Goal: Task Accomplishment & Management: Complete application form

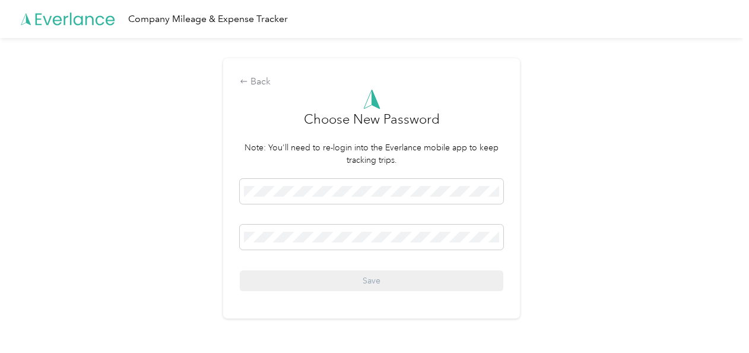
click at [617, 185] on div "Back Choose New Password Note: You'll need to re-login into the Everlance mobil…" at bounding box center [371, 193] width 743 height 311
click at [265, 228] on span at bounding box center [372, 236] width 264 height 25
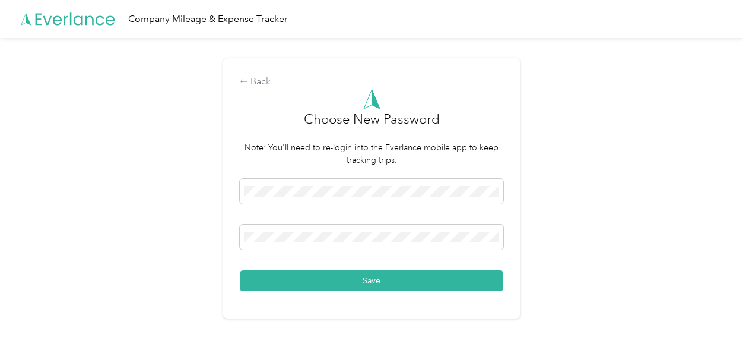
click at [587, 161] on div "Back Choose New Password Note: You'll need to re-login into the Everlance mobil…" at bounding box center [371, 193] width 743 height 311
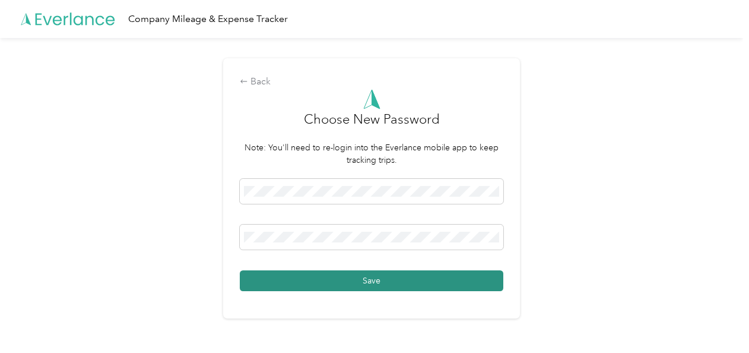
click at [373, 283] on button "Save" at bounding box center [372, 280] width 264 height 21
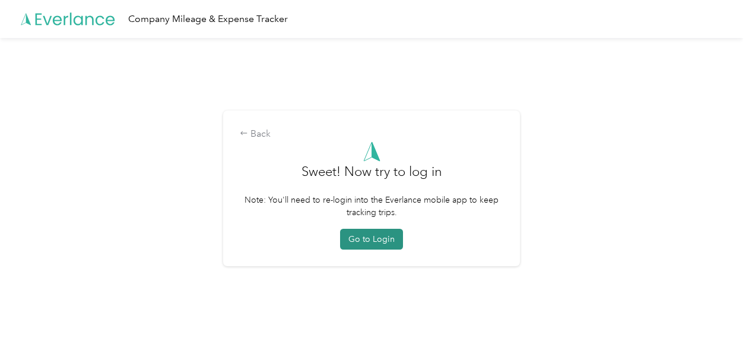
click at [387, 241] on button "Go to Login" at bounding box center [371, 239] width 63 height 21
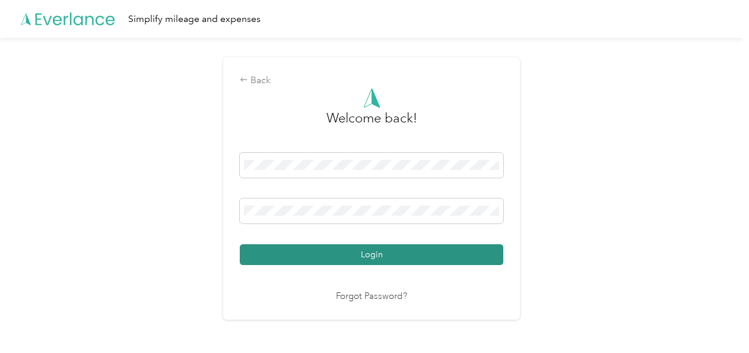
click at [372, 249] on button "Login" at bounding box center [372, 254] width 264 height 21
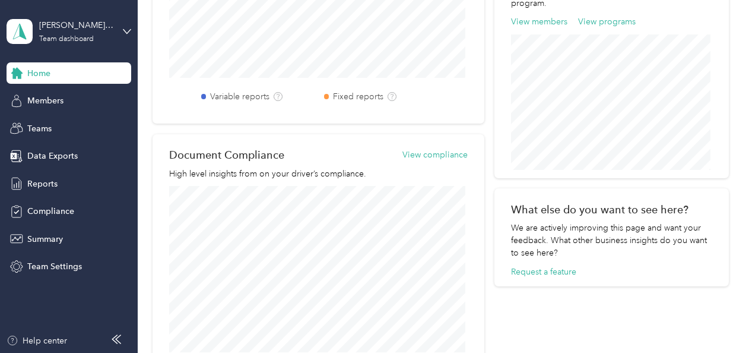
scroll to position [574, 0]
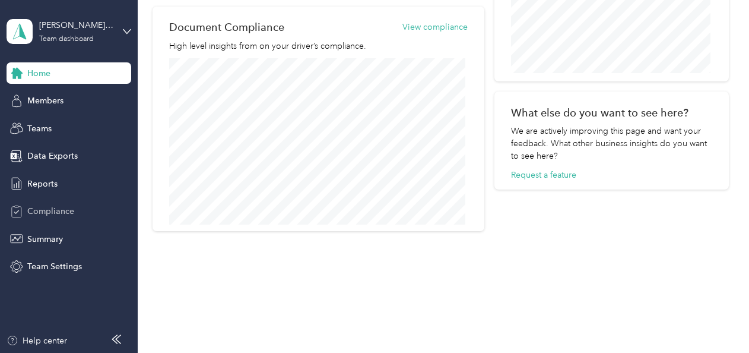
click at [61, 208] on span "Compliance" at bounding box center [50, 211] width 47 height 12
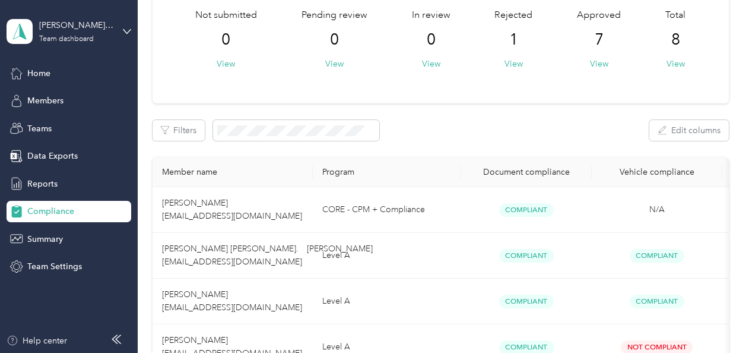
scroll to position [119, 0]
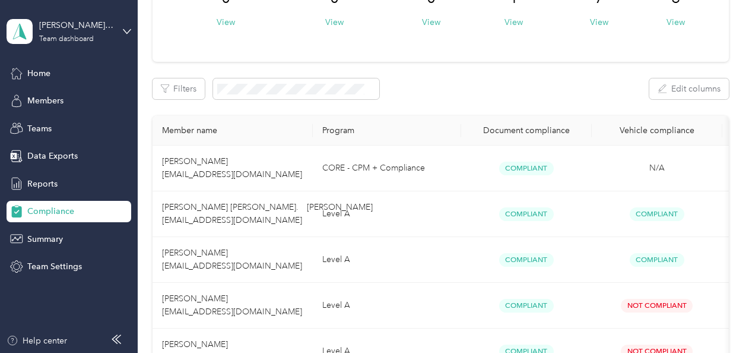
click at [53, 208] on span "Compliance" at bounding box center [50, 211] width 47 height 12
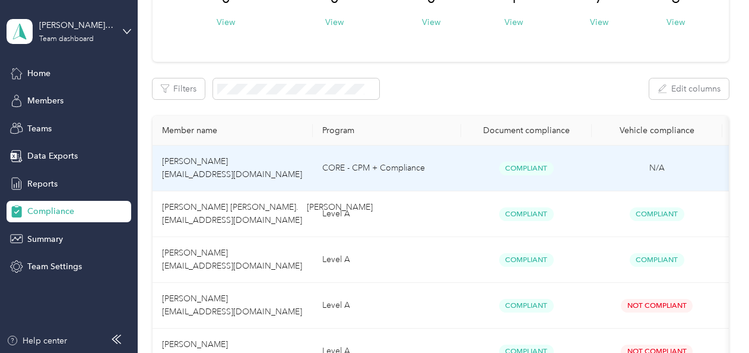
click at [400, 167] on td "CORE - CPM + Compliance" at bounding box center [387, 168] width 148 height 46
click at [202, 164] on span "[PERSON_NAME] [EMAIL_ADDRESS][DOMAIN_NAME]" at bounding box center [232, 167] width 140 height 23
drag, startPoint x: 202, startPoint y: 164, endPoint x: 261, endPoint y: 164, distance: 58.8
click at [261, 164] on td "[PERSON_NAME] [EMAIL_ADDRESS][DOMAIN_NAME]" at bounding box center [233, 168] width 160 height 46
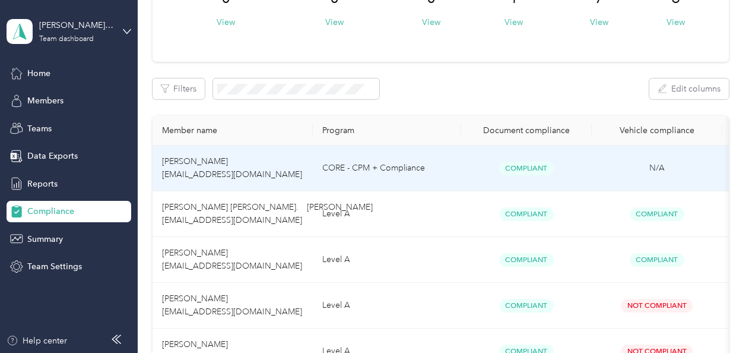
click at [422, 166] on td "CORE - CPM + Compliance" at bounding box center [387, 168] width 148 height 46
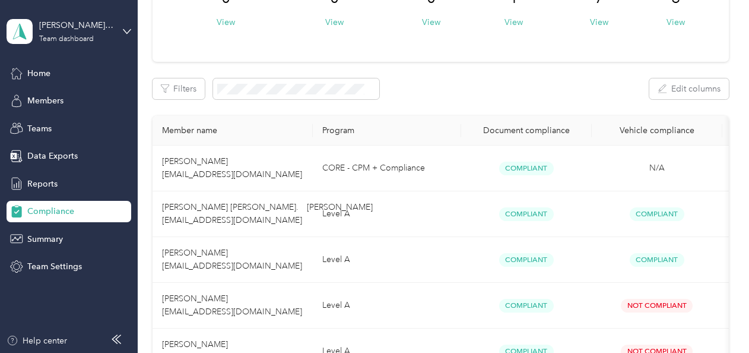
click at [94, 208] on div "Compliance" at bounding box center [69, 211] width 125 height 21
click at [42, 125] on span "Teams" at bounding box center [39, 128] width 24 height 12
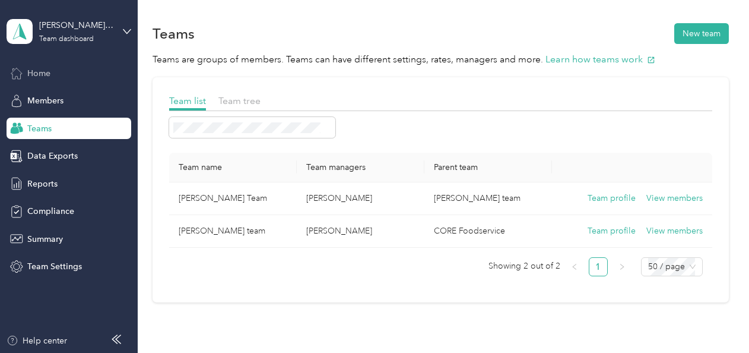
click at [39, 69] on span "Home" at bounding box center [38, 73] width 23 height 12
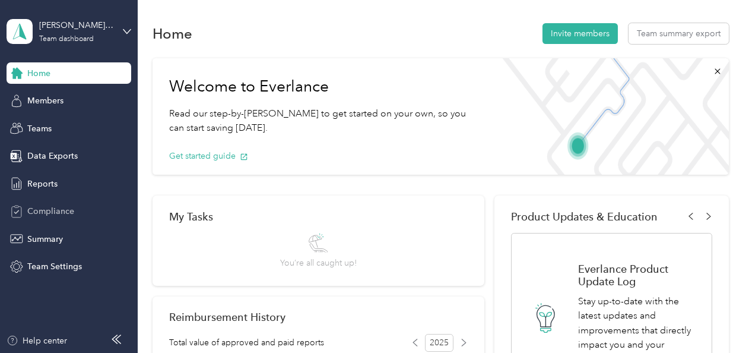
click at [64, 214] on span "Compliance" at bounding box center [50, 211] width 47 height 12
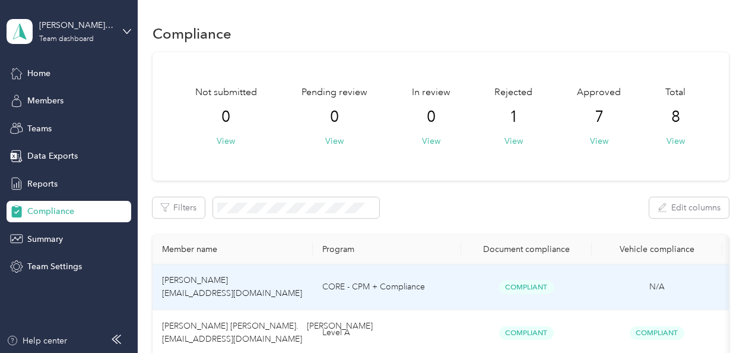
click at [224, 292] on span "[PERSON_NAME] [EMAIL_ADDRESS][DOMAIN_NAME]" at bounding box center [232, 286] width 140 height 23
drag, startPoint x: 224, startPoint y: 292, endPoint x: 287, endPoint y: 290, distance: 62.4
click at [287, 290] on td "[PERSON_NAME] [EMAIL_ADDRESS][DOMAIN_NAME]" at bounding box center [233, 287] width 160 height 46
click at [398, 287] on td "CORE - CPM + Compliance" at bounding box center [387, 287] width 148 height 46
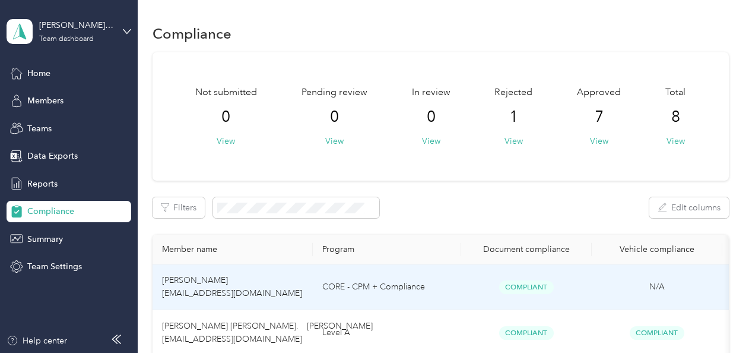
click at [527, 284] on span "Compliant" at bounding box center [526, 287] width 55 height 14
drag, startPoint x: 527, startPoint y: 284, endPoint x: 570, endPoint y: 281, distance: 42.9
click at [570, 281] on div "Compliant" at bounding box center [527, 287] width 112 height 14
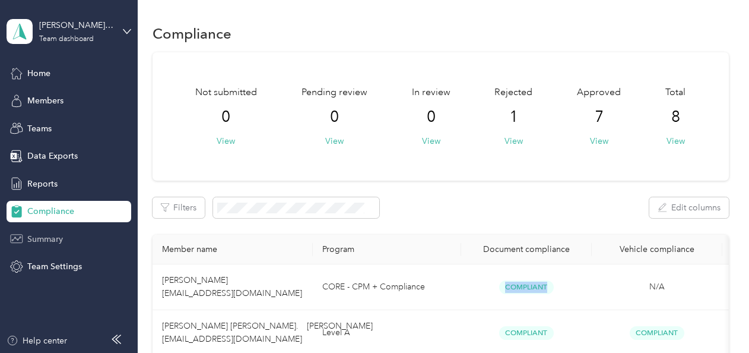
click at [41, 236] on span "Summary" at bounding box center [45, 239] width 36 height 12
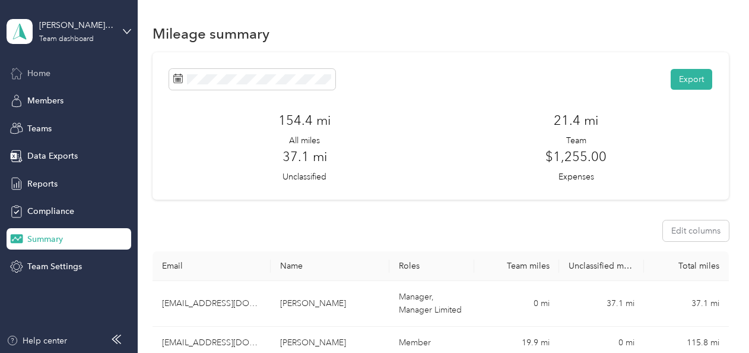
click at [29, 74] on span "Home" at bounding box center [38, 73] width 23 height 12
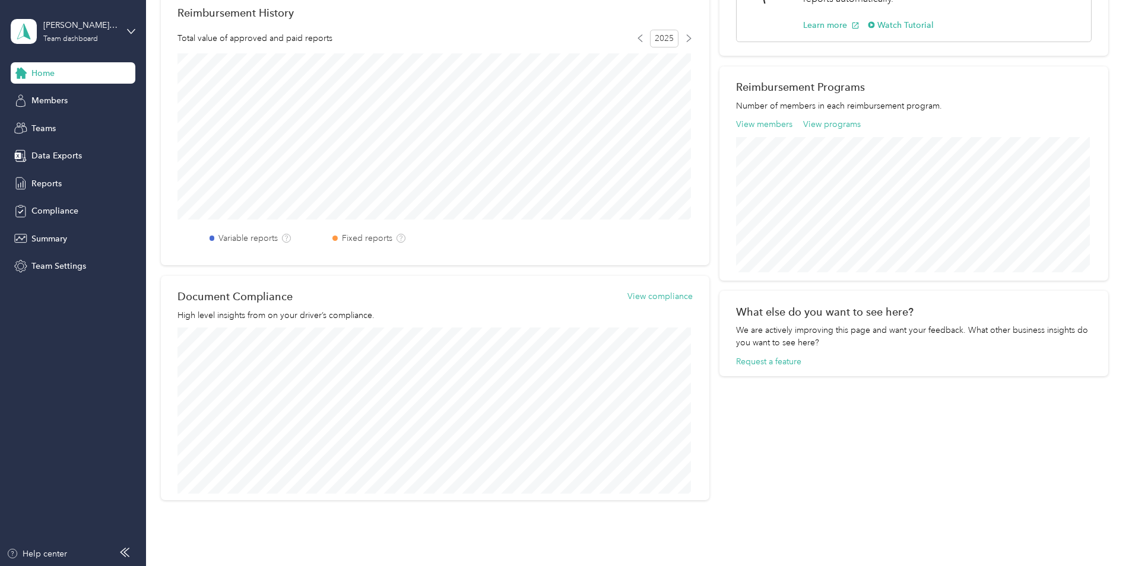
scroll to position [356, 0]
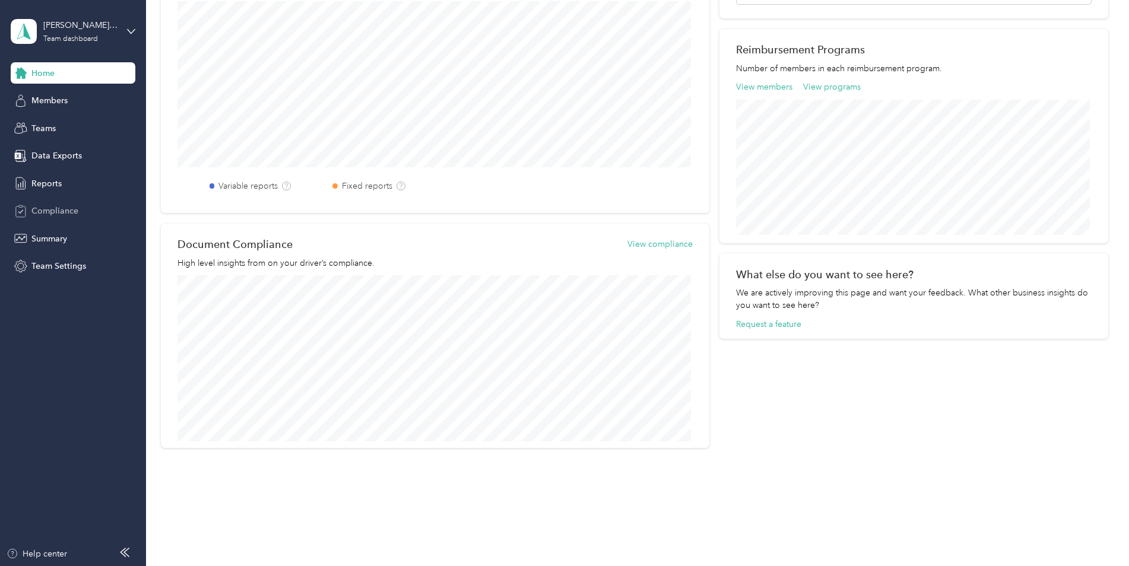
click at [59, 219] on div "Compliance" at bounding box center [73, 211] width 125 height 21
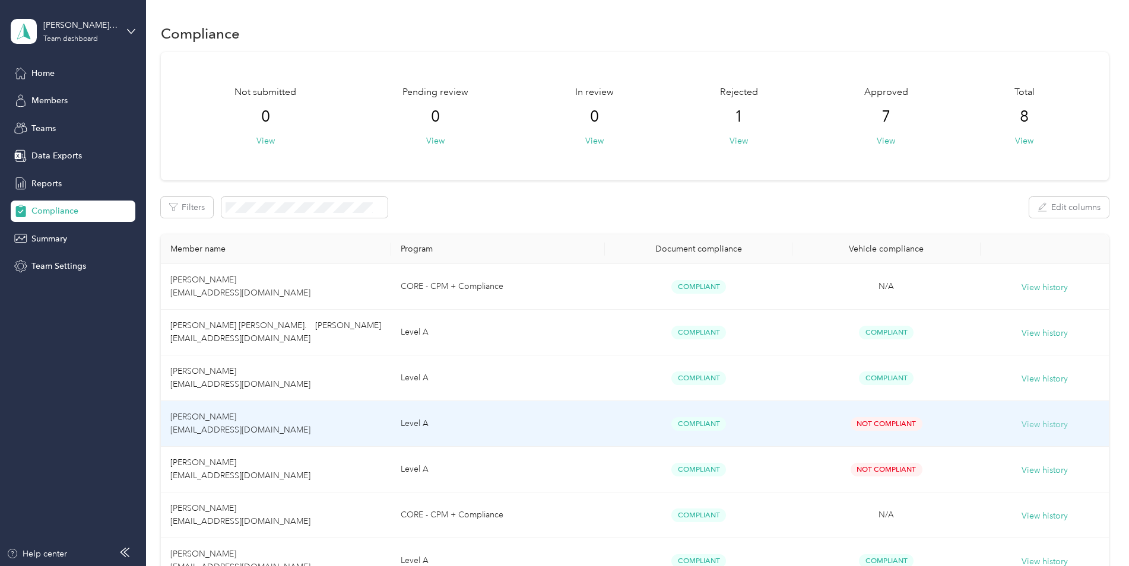
click at [749, 352] on button "View history" at bounding box center [1045, 425] width 46 height 13
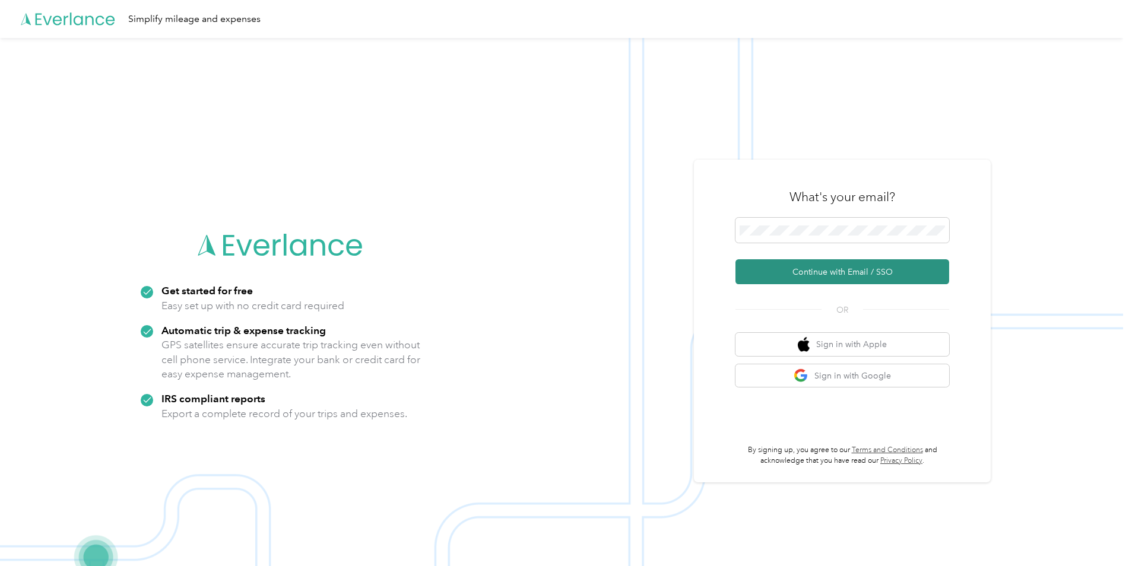
click at [808, 267] on button "Continue with Email / SSO" at bounding box center [843, 271] width 214 height 25
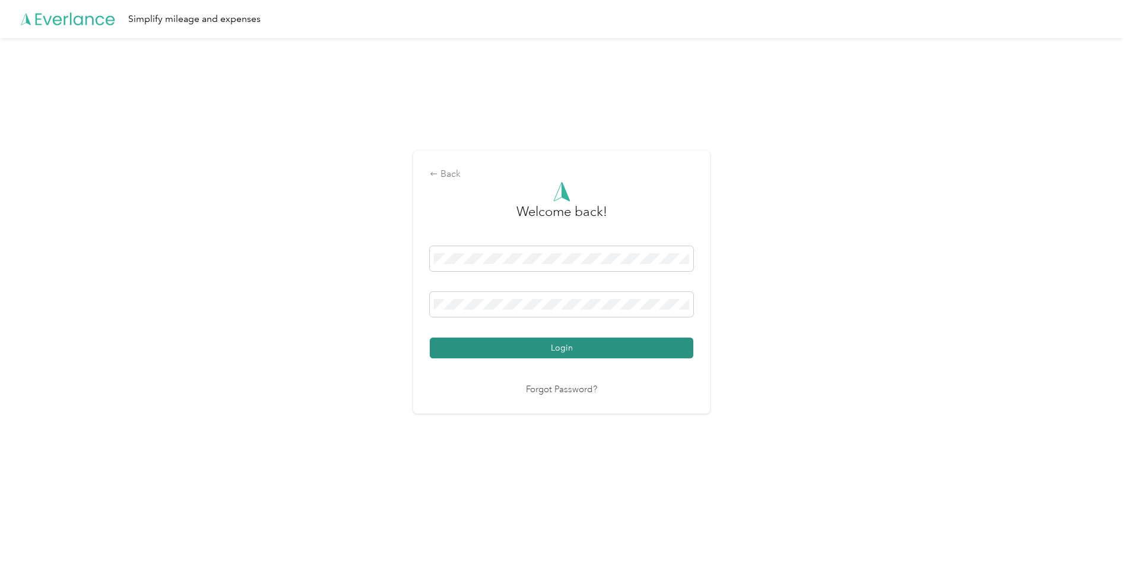
click at [571, 343] on button "Login" at bounding box center [562, 348] width 264 height 21
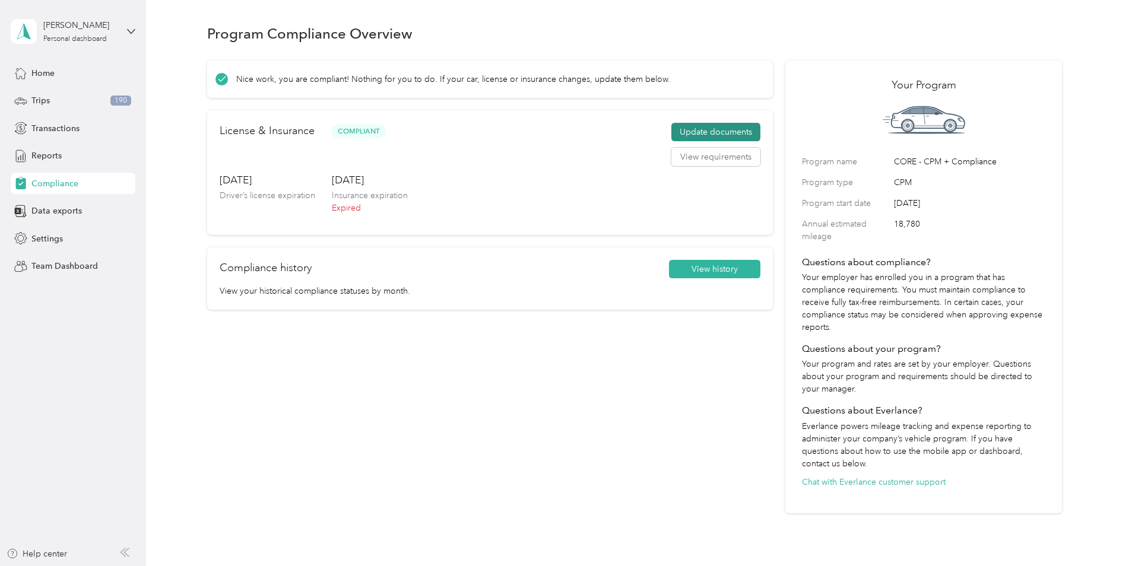
click at [700, 129] on button "Update documents" at bounding box center [716, 132] width 89 height 19
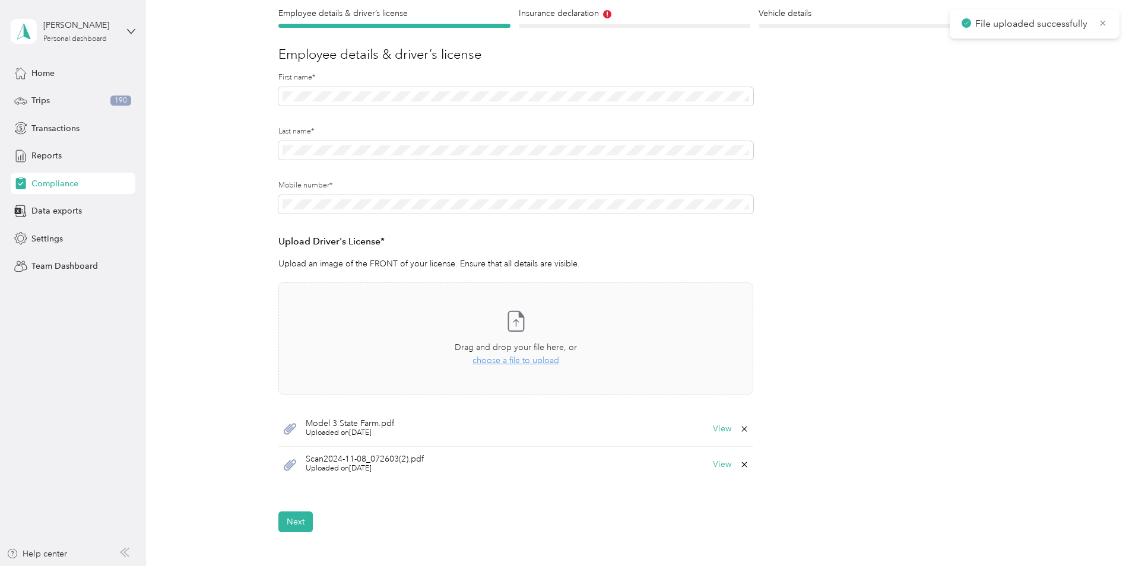
scroll to position [119, 0]
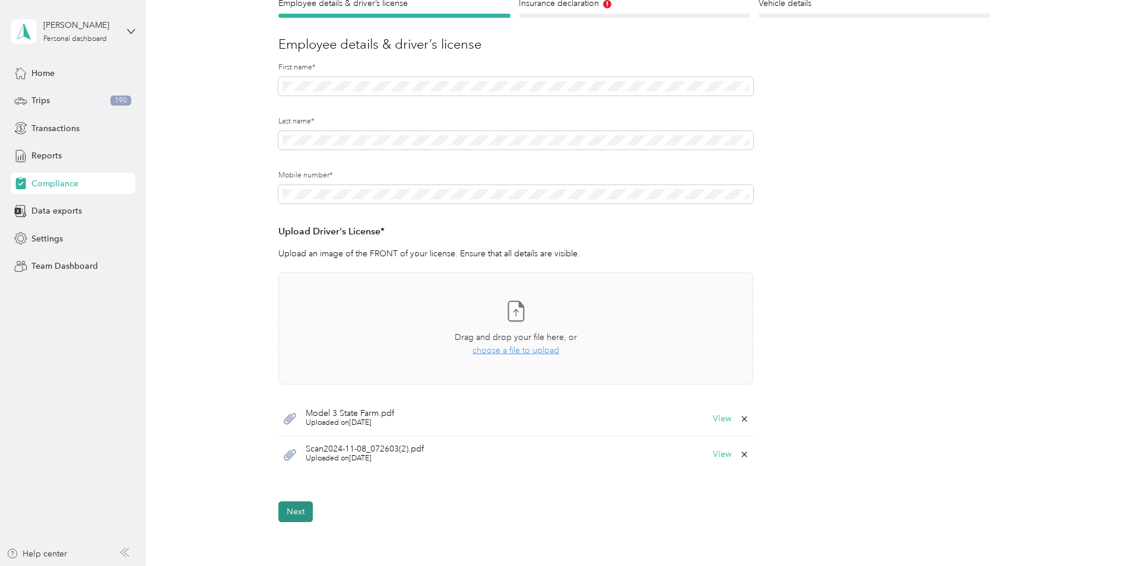
click at [298, 511] on button "Next" at bounding box center [295, 512] width 34 height 21
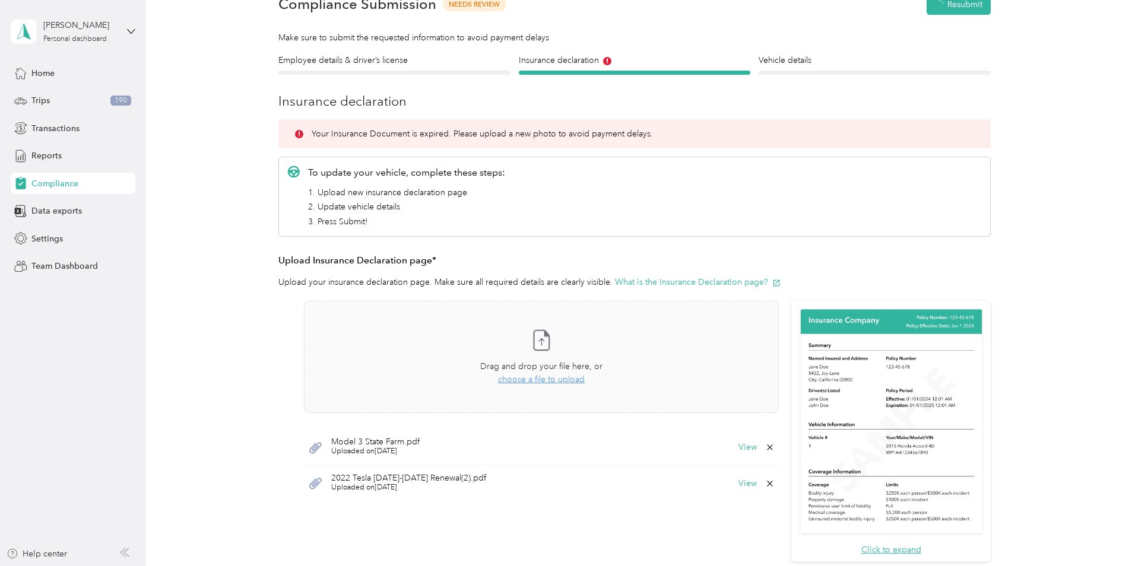
scroll to position [15, 0]
